Goal: Use online tool/utility: Utilize a website feature to perform a specific function

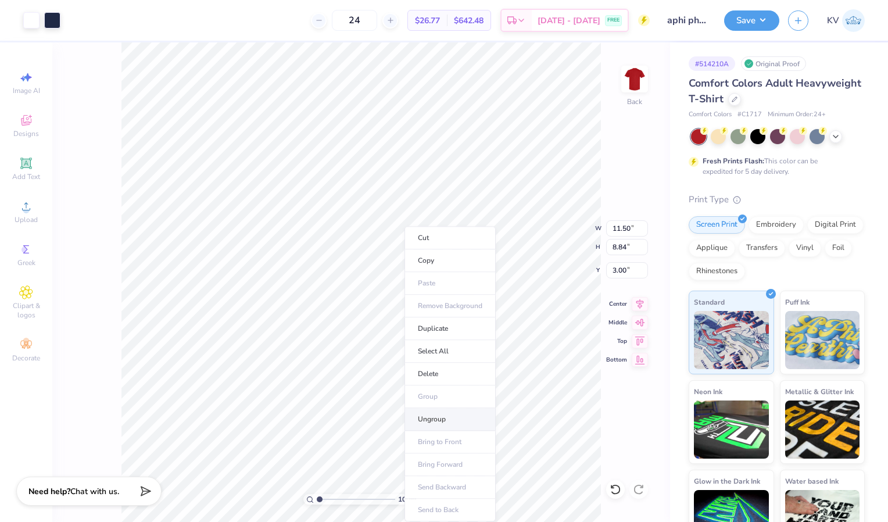
click at [424, 415] on li "Ungroup" at bounding box center [449, 419] width 91 height 23
click at [619, 487] on icon at bounding box center [615, 489] width 10 height 10
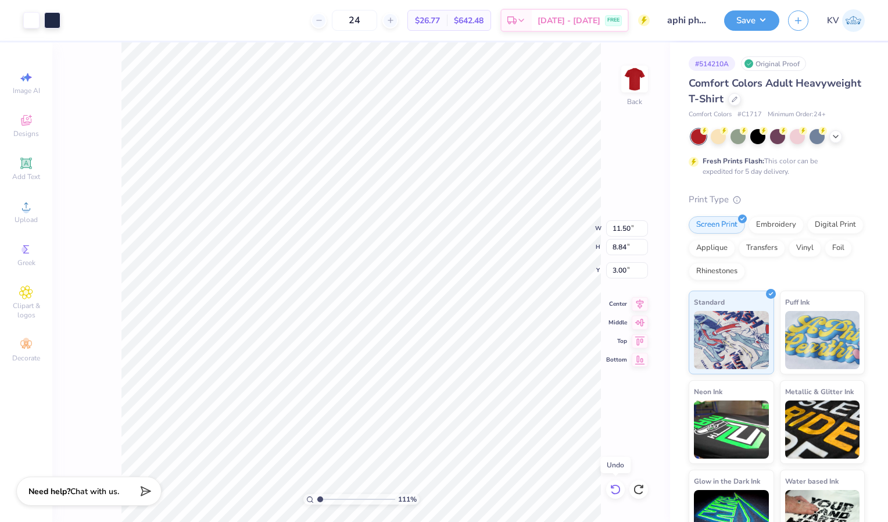
click at [619, 487] on icon at bounding box center [615, 489] width 10 height 10
click at [618, 487] on icon at bounding box center [615, 489] width 10 height 10
click at [618, 489] on icon at bounding box center [616, 489] width 12 height 12
click at [634, 490] on icon at bounding box center [638, 489] width 10 height 10
type input "1.78411599090958"
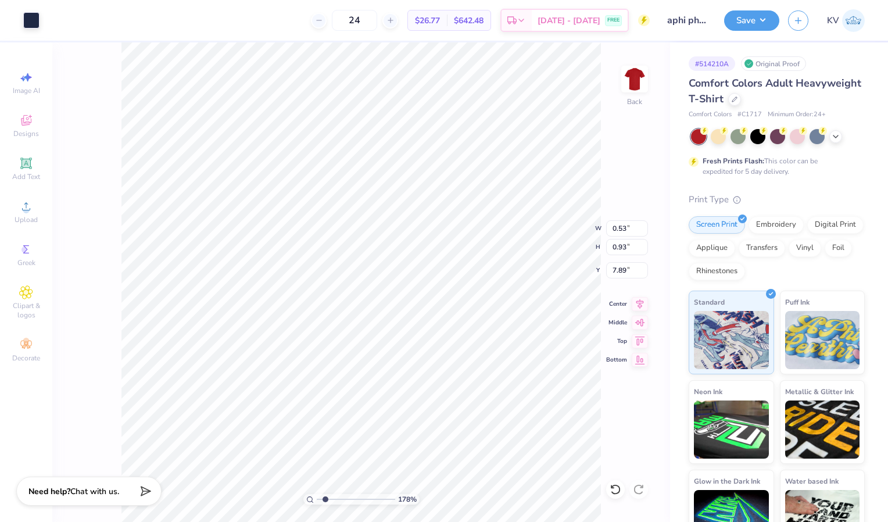
type input "11.50"
type input "8.84"
type input "3.00"
type input "1.78411599090958"
type input "0.56"
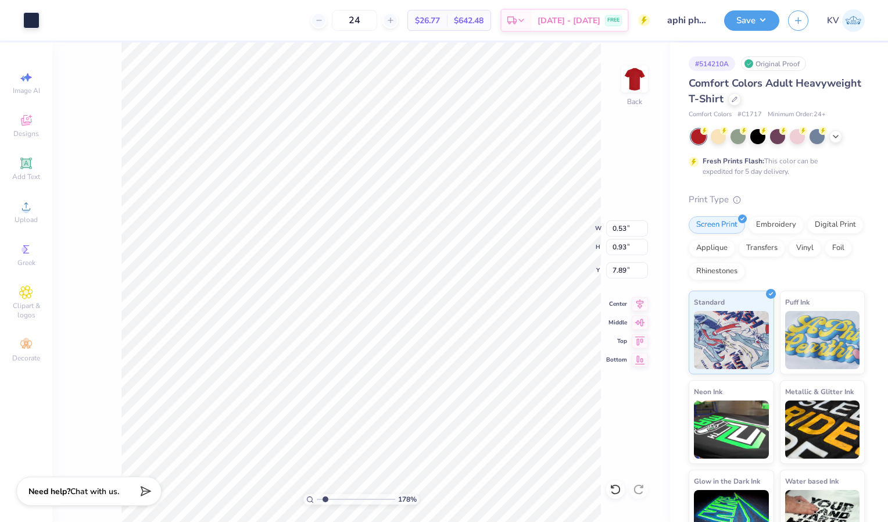
type input "0.95"
type input "7.88"
type input "1.42331627575518"
type input "0.95"
type input "2.07142865276171"
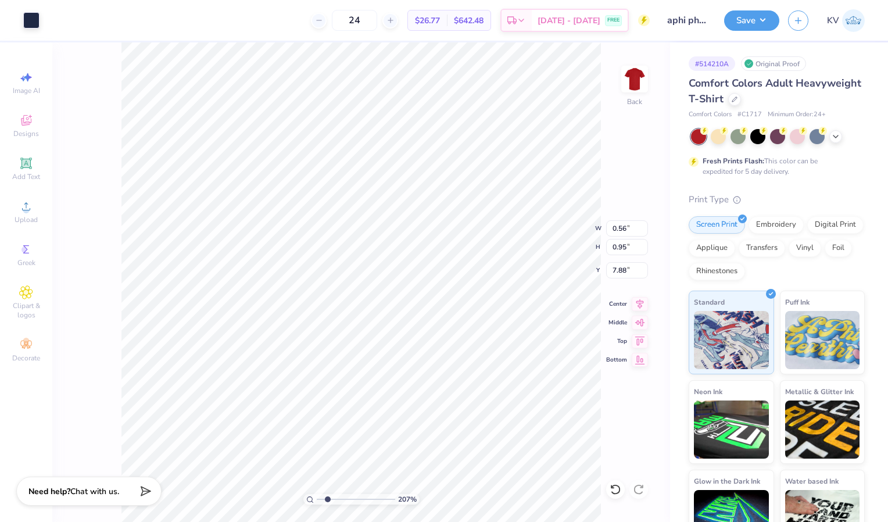
type input "0.55"
type input "1"
